Goal: Transaction & Acquisition: Subscribe to service/newsletter

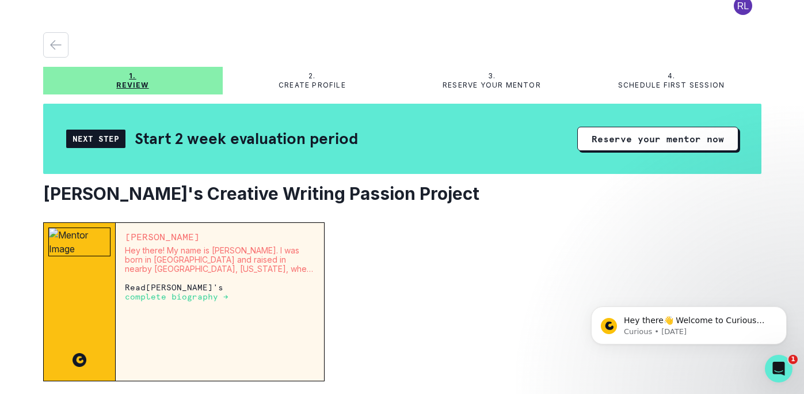
scroll to position [24, 0]
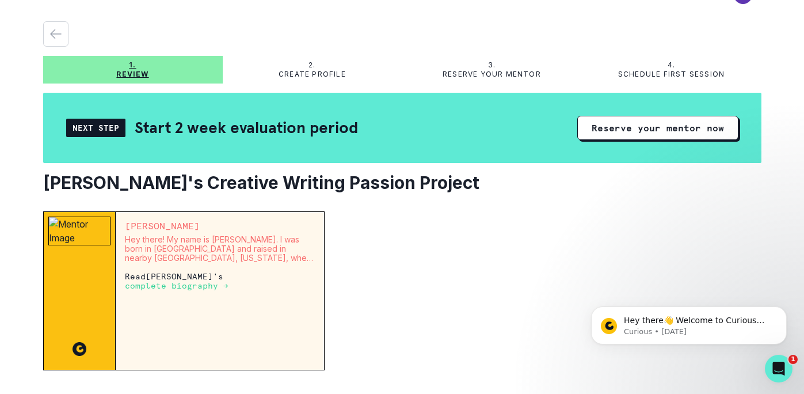
click at [199, 292] on div "[PERSON_NAME] Hey there! My name is [PERSON_NAME]. I was born in [GEOGRAPHIC_DA…" at bounding box center [220, 291] width 209 height 158
click at [199, 288] on p "complete biography →" at bounding box center [177, 285] width 104 height 9
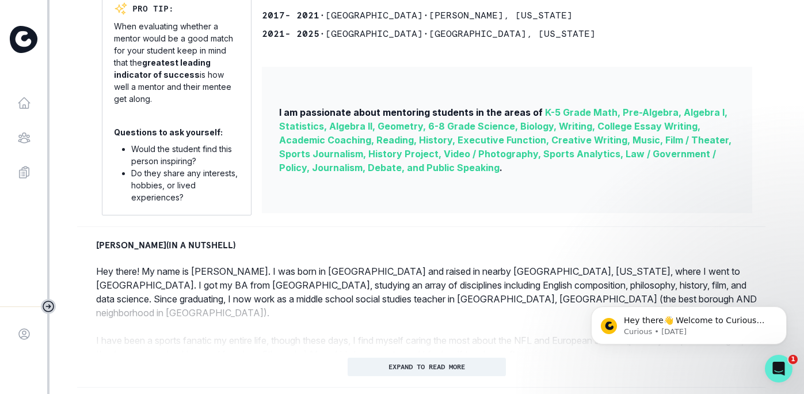
scroll to position [398, 0]
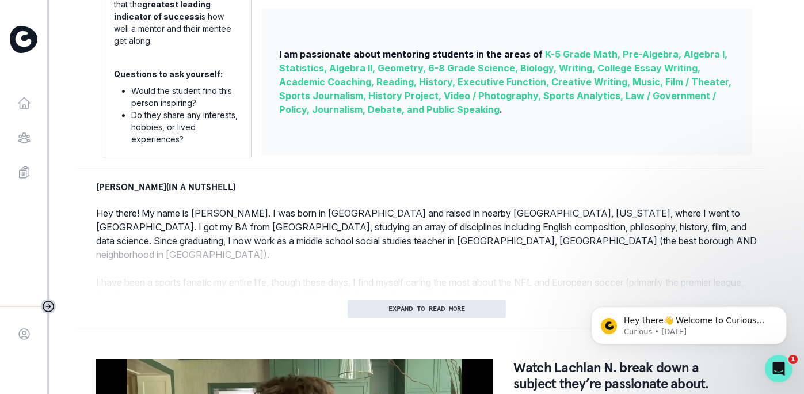
click at [389, 310] on p "EXPAND TO READ MORE" at bounding box center [427, 308] width 77 height 8
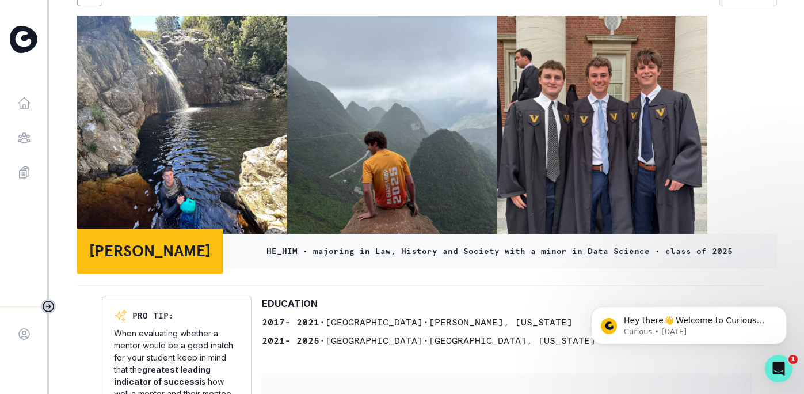
scroll to position [38, 0]
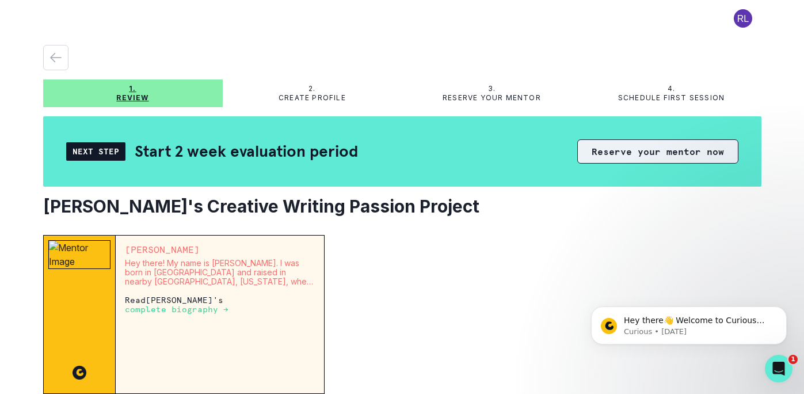
click at [608, 156] on button "Reserve your mentor now" at bounding box center [657, 151] width 161 height 24
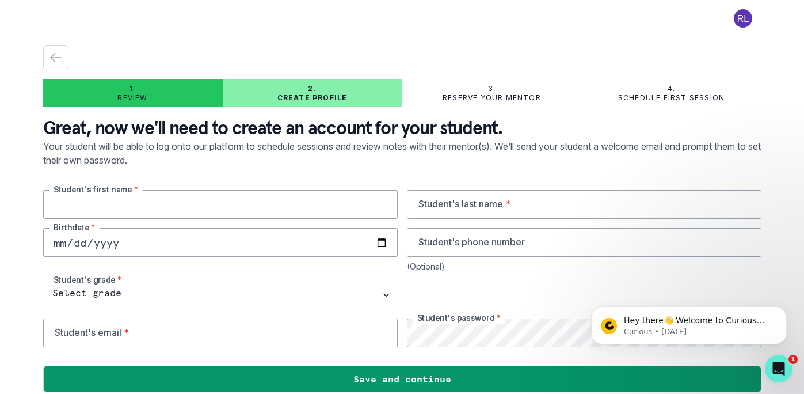
click at [315, 203] on input "text" at bounding box center [220, 204] width 355 height 29
type input "[PERSON_NAME]"
type input "[DATE]"
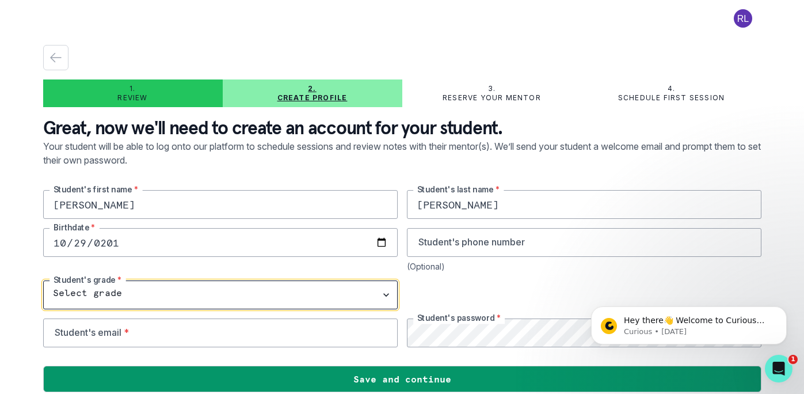
click at [67, 298] on select "Select grade 1st Grade 2nd Grade 3rd Grade 4th Grade 5th Grade 6th Grade 7th Gr…" at bounding box center [220, 294] width 355 height 29
select select "9th Grade"
click at [43, 280] on select "Select grade 1st Grade 2nd Grade 3rd Grade 4th Grade 5th Grade 6th Grade 7th Gr…" at bounding box center [220, 294] width 355 height 29
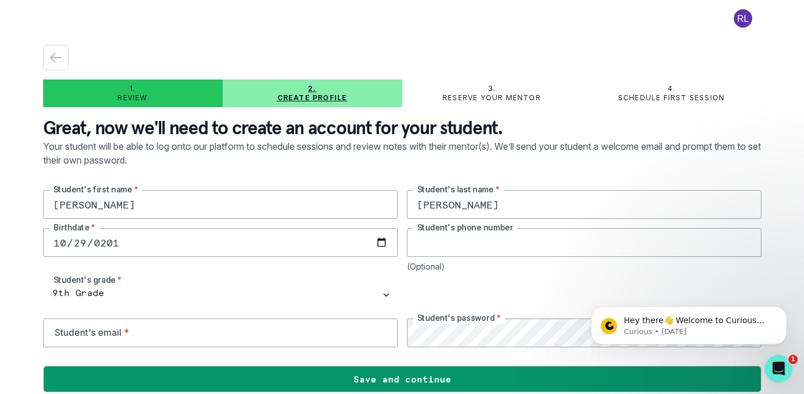
click at [463, 246] on input "tel" at bounding box center [584, 242] width 355 height 29
type input "5103686311"
click at [317, 334] on input "email" at bounding box center [220, 332] width 355 height 29
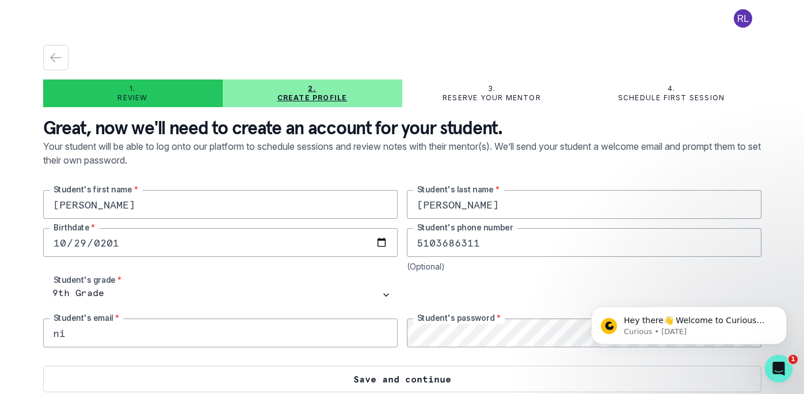
type input "[EMAIL_ADDRESS][PERSON_NAME][DOMAIN_NAME]"
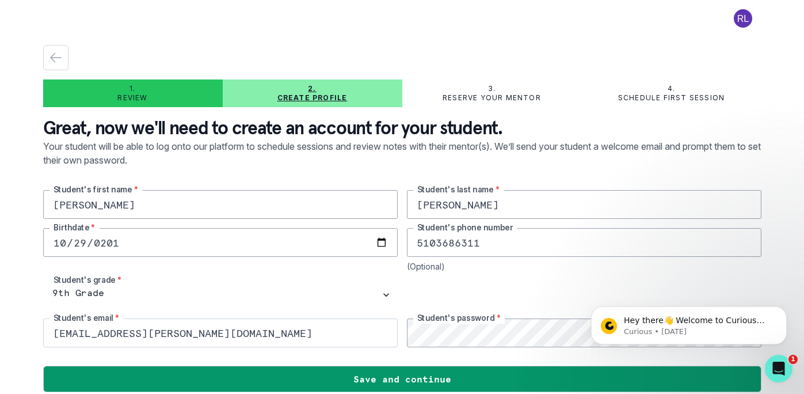
scroll to position [12, 0]
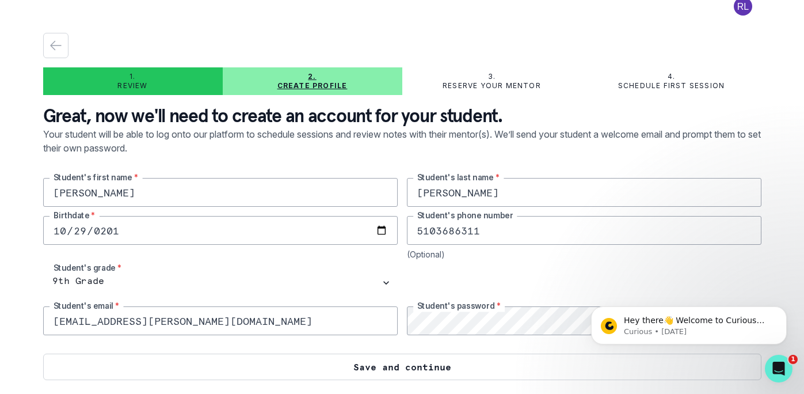
click at [425, 370] on button "Save and continue" at bounding box center [402, 366] width 718 height 26
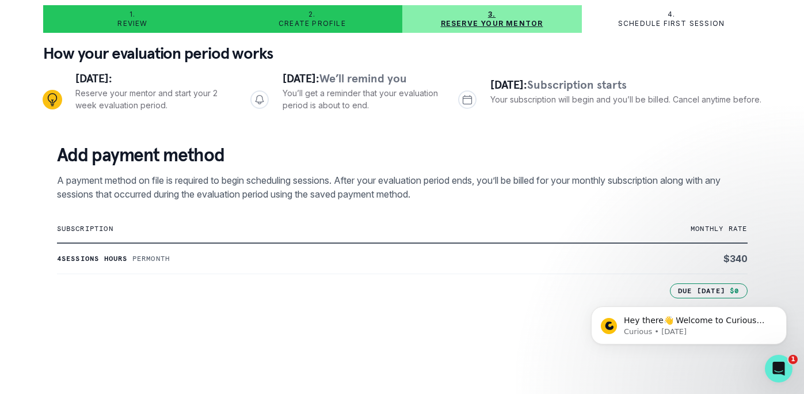
scroll to position [101, 0]
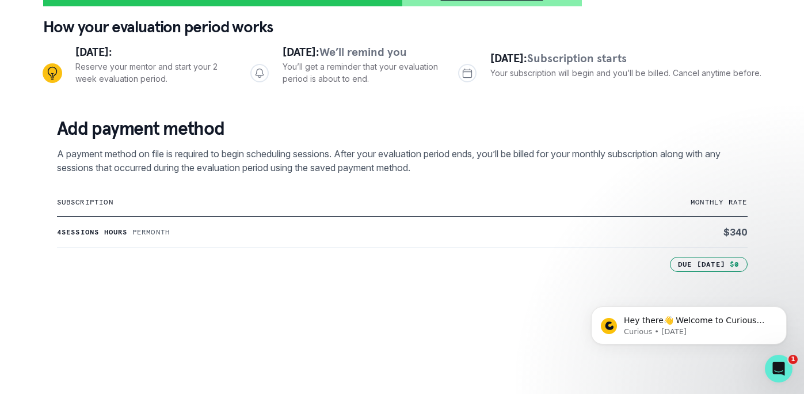
click at [114, 232] on p "4 sessions hours" at bounding box center [92, 231] width 71 height 9
click at [781, 303] on button "Dismiss notification" at bounding box center [783, 309] width 15 height 15
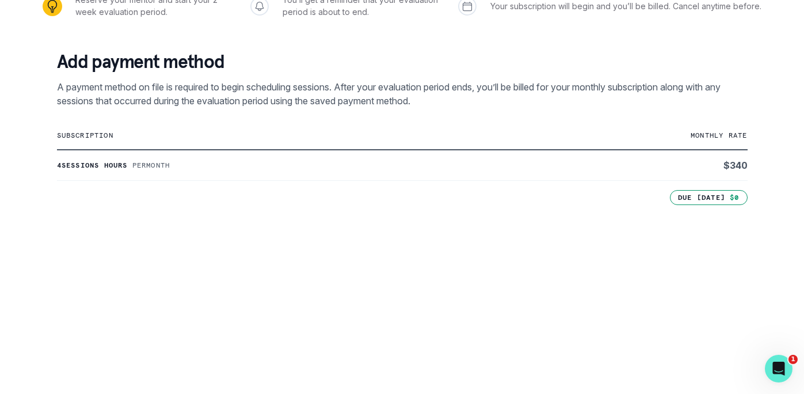
scroll to position [320, 0]
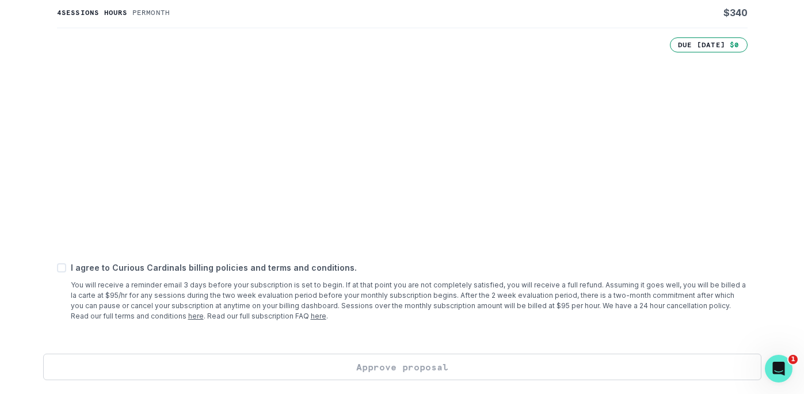
click at [63, 264] on span at bounding box center [61, 267] width 9 height 9
click at [57, 268] on input "checkbox" at bounding box center [56, 268] width 1 height 1
checkbox input "true"
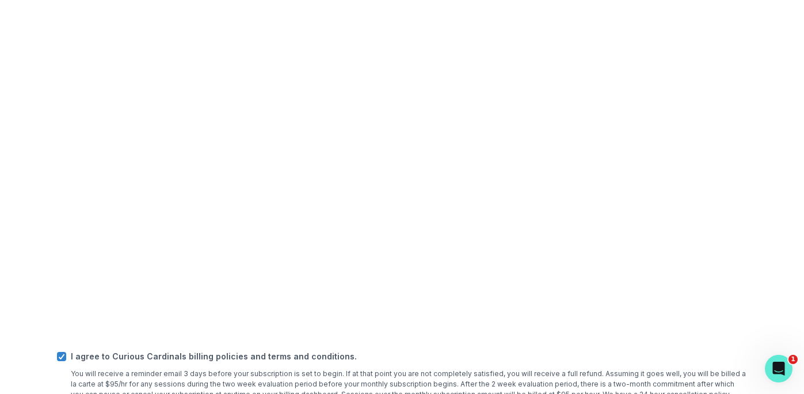
scroll to position [412, 0]
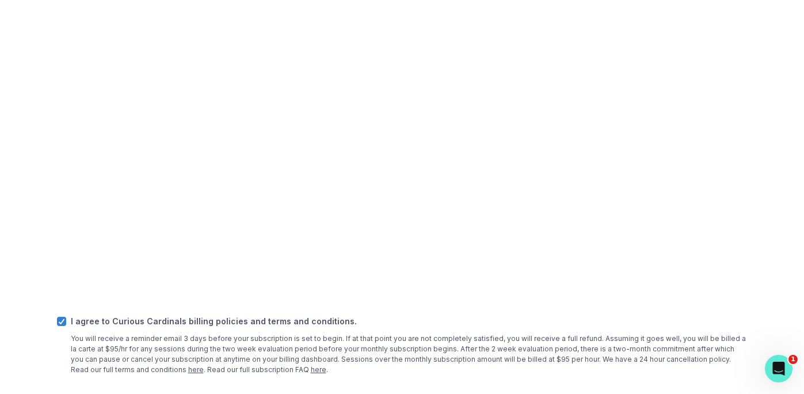
click at [311, 368] on link "here" at bounding box center [319, 369] width 16 height 9
